Goal: Use online tool/utility: Use online tool/utility

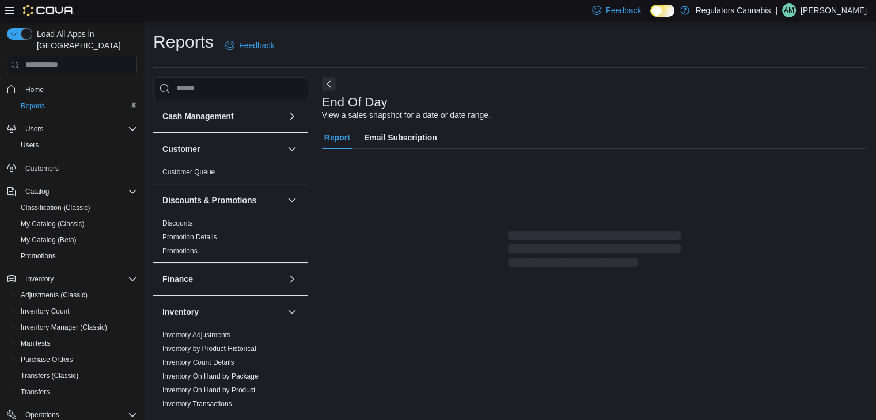
scroll to position [4, 0]
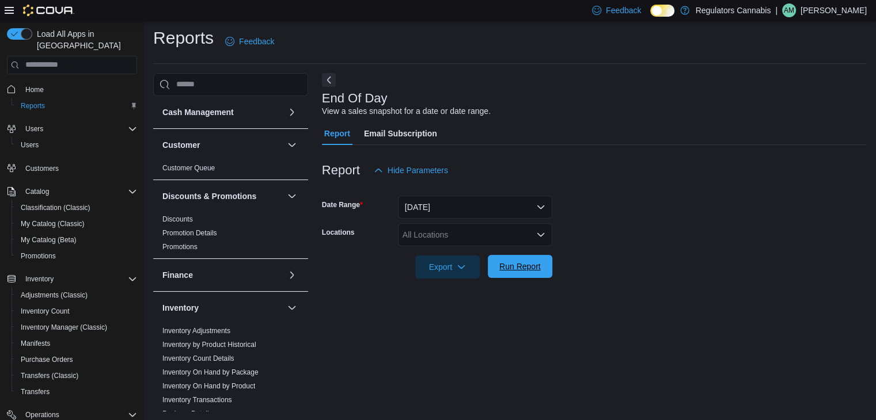
click at [513, 268] on span "Run Report" at bounding box center [519, 267] width 41 height 12
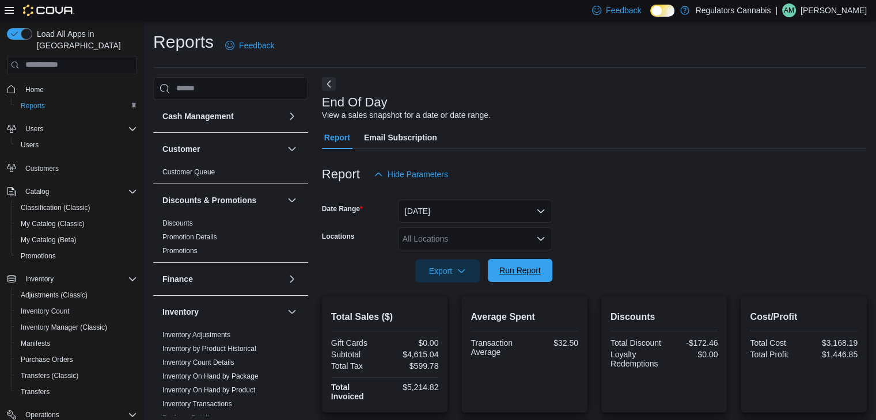
click at [525, 264] on span "Run Report" at bounding box center [520, 270] width 51 height 23
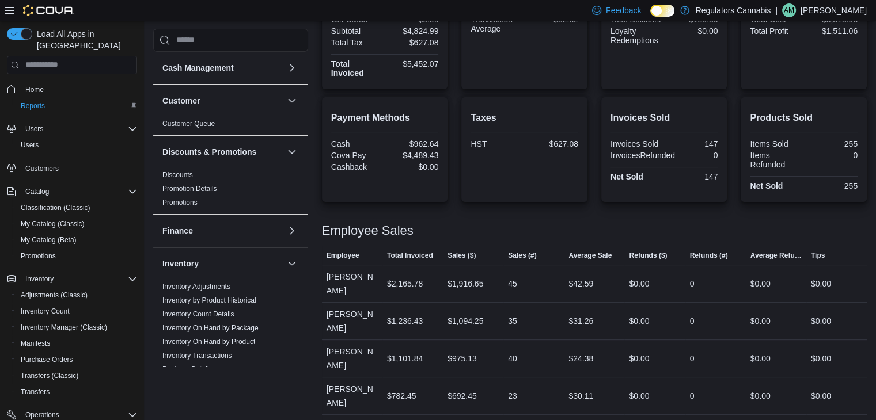
scroll to position [370, 0]
